Goal: Transaction & Acquisition: Obtain resource

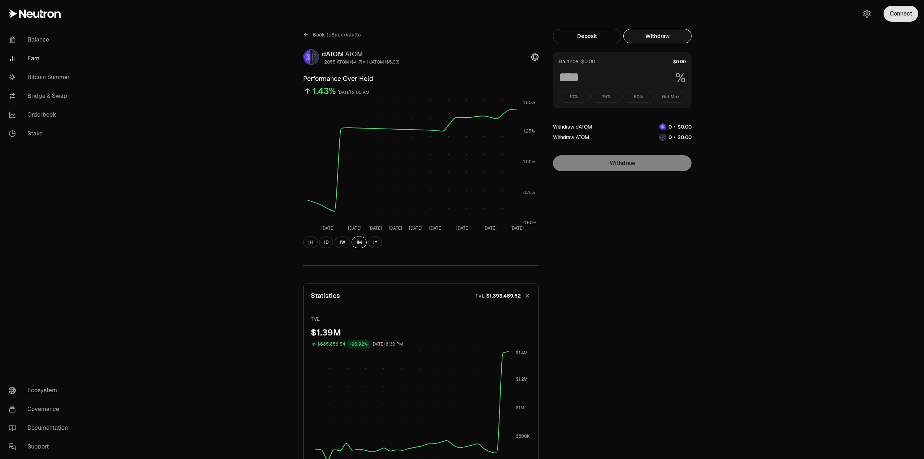
click at [911, 13] on button "Connect" at bounding box center [900, 14] width 35 height 16
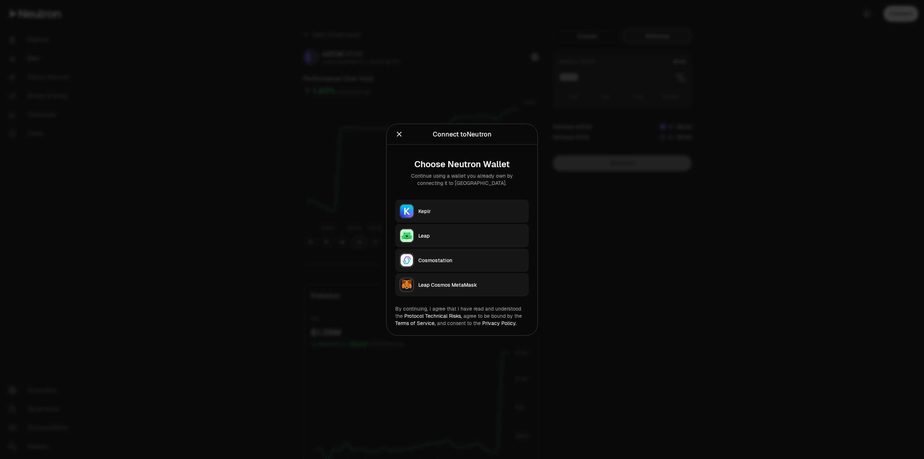
click at [467, 209] on div "Keplr" at bounding box center [471, 210] width 106 height 7
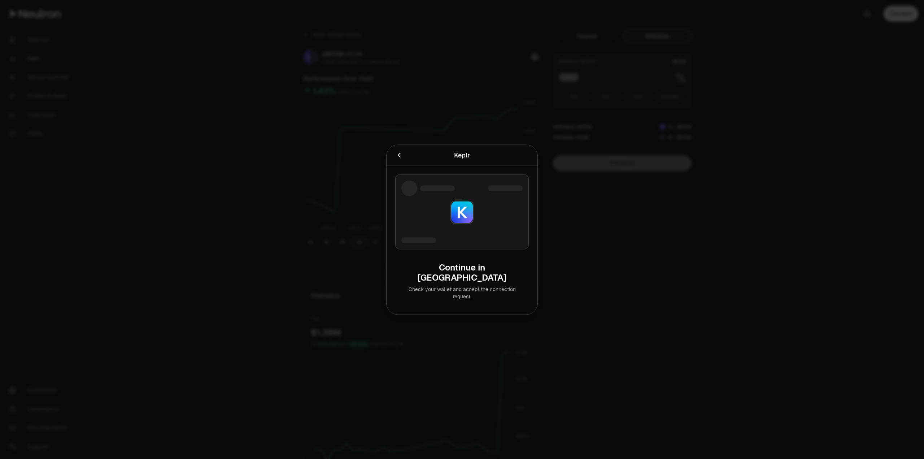
click at [893, 195] on div at bounding box center [462, 229] width 924 height 459
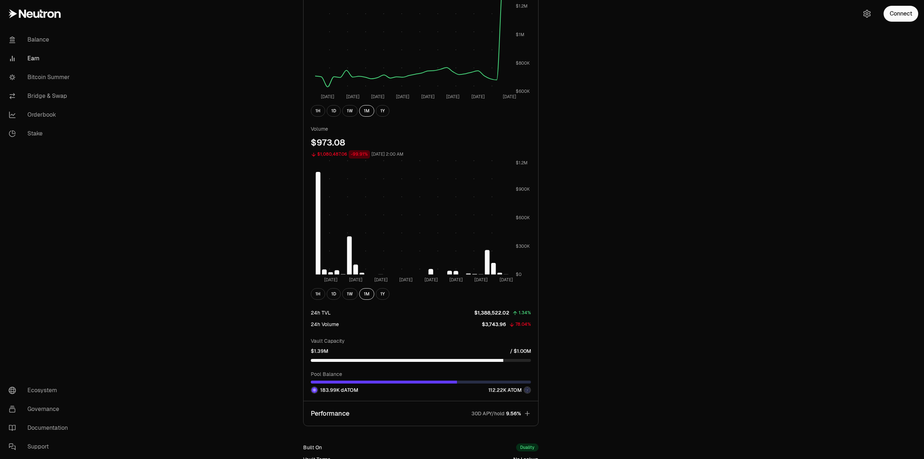
scroll to position [409, 0]
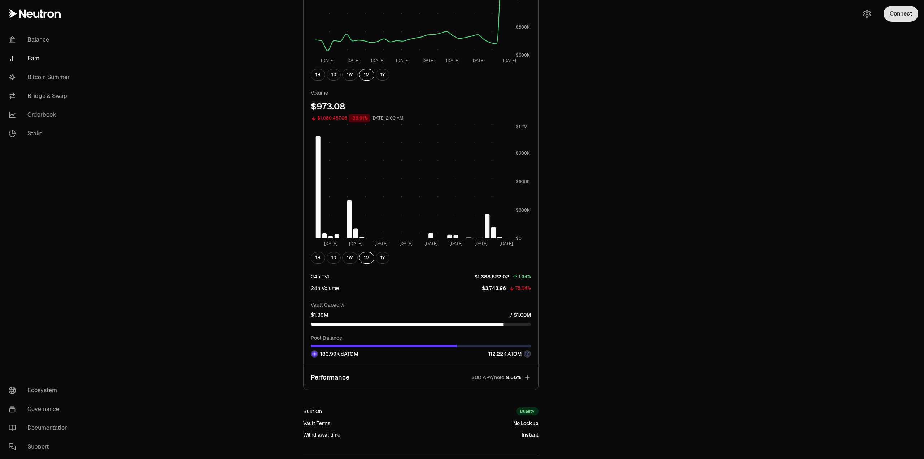
click at [901, 9] on button "Connect" at bounding box center [900, 14] width 35 height 16
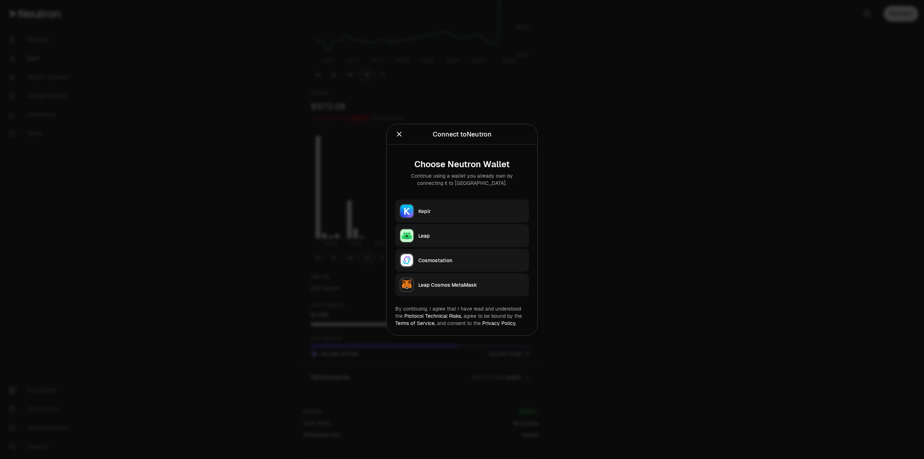
click at [458, 216] on button "Keplr" at bounding box center [461, 210] width 133 height 23
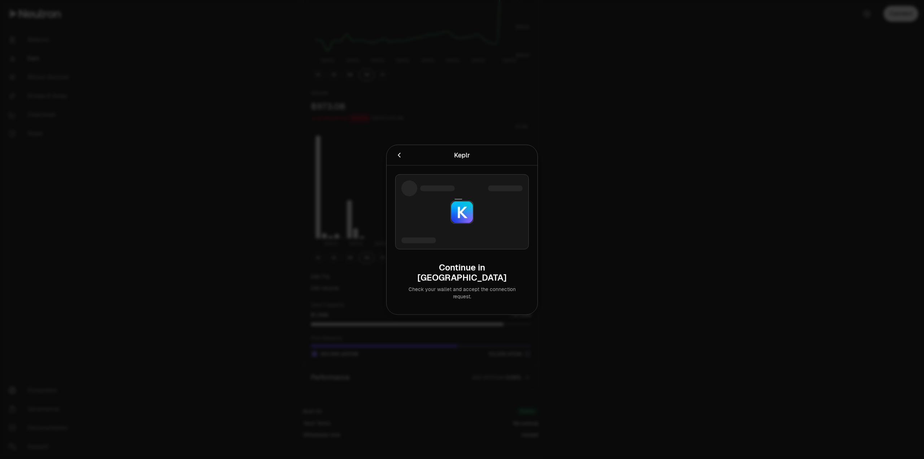
click at [770, 140] on div at bounding box center [462, 229] width 924 height 459
